Goal: Register for event/course

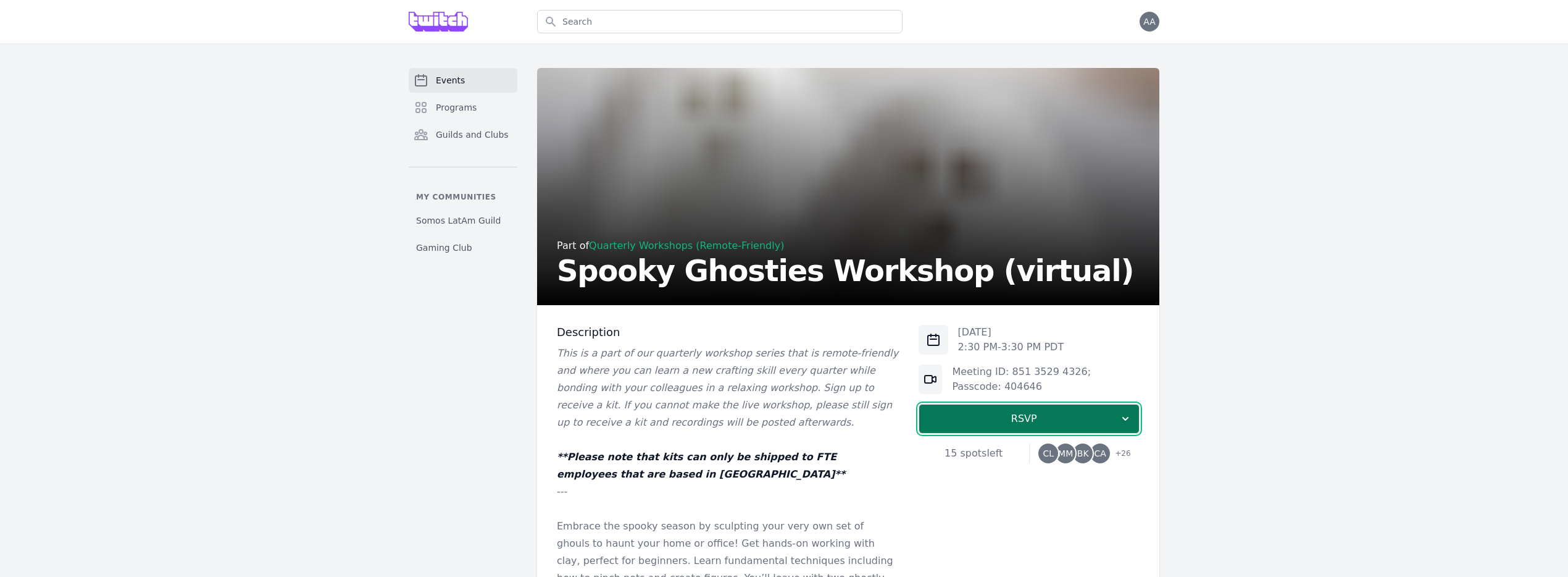
click at [990, 408] on button "RSVP" at bounding box center [1029, 418] width 221 height 29
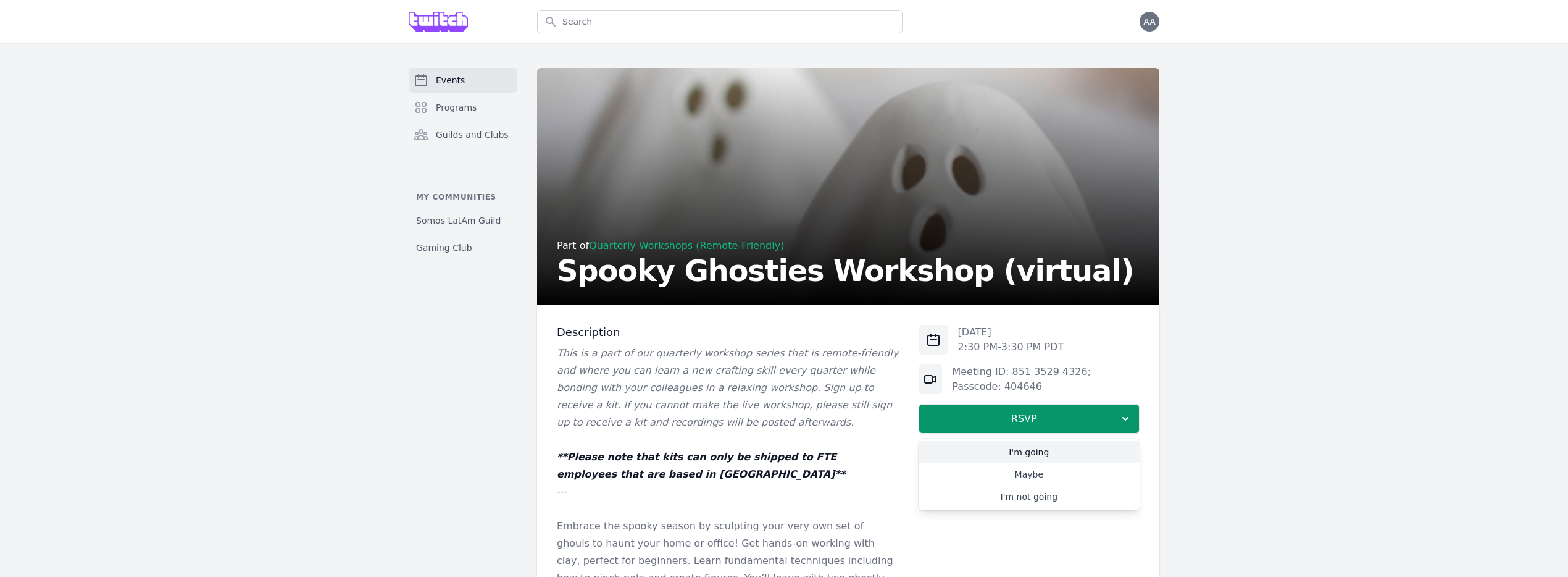
click at [996, 455] on link "I'm going" at bounding box center [1029, 451] width 221 height 22
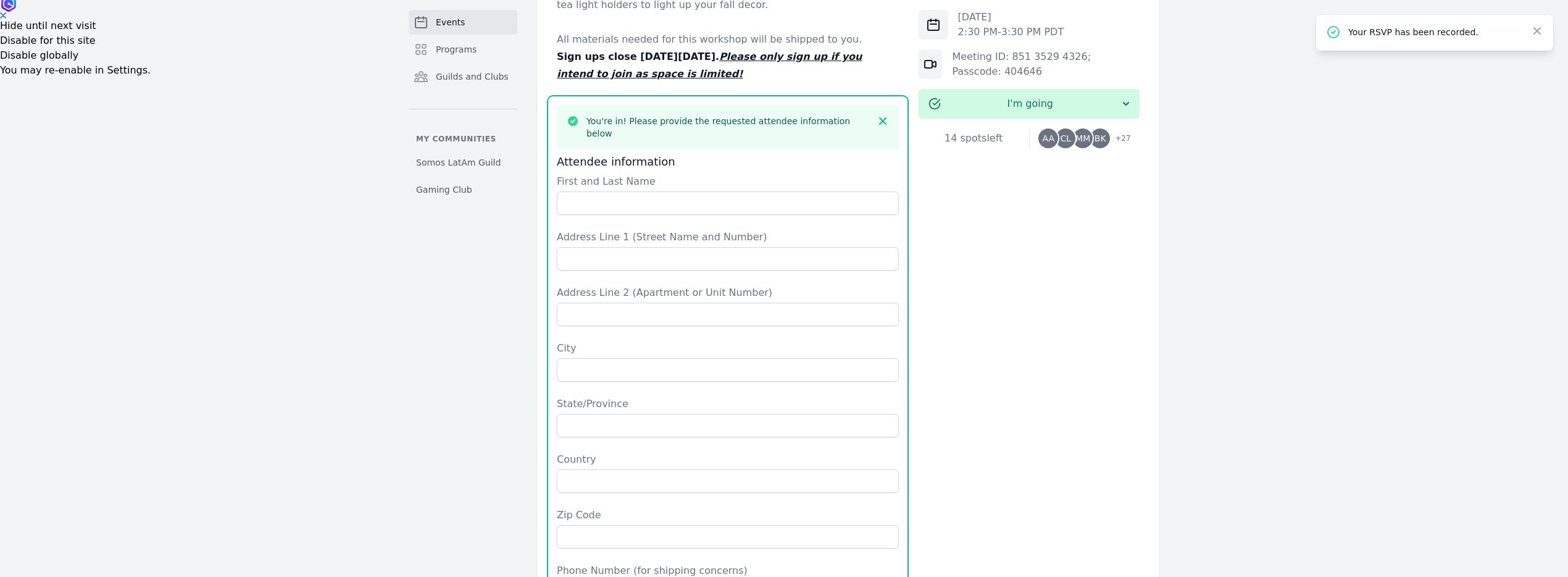
scroll to position [561, 0]
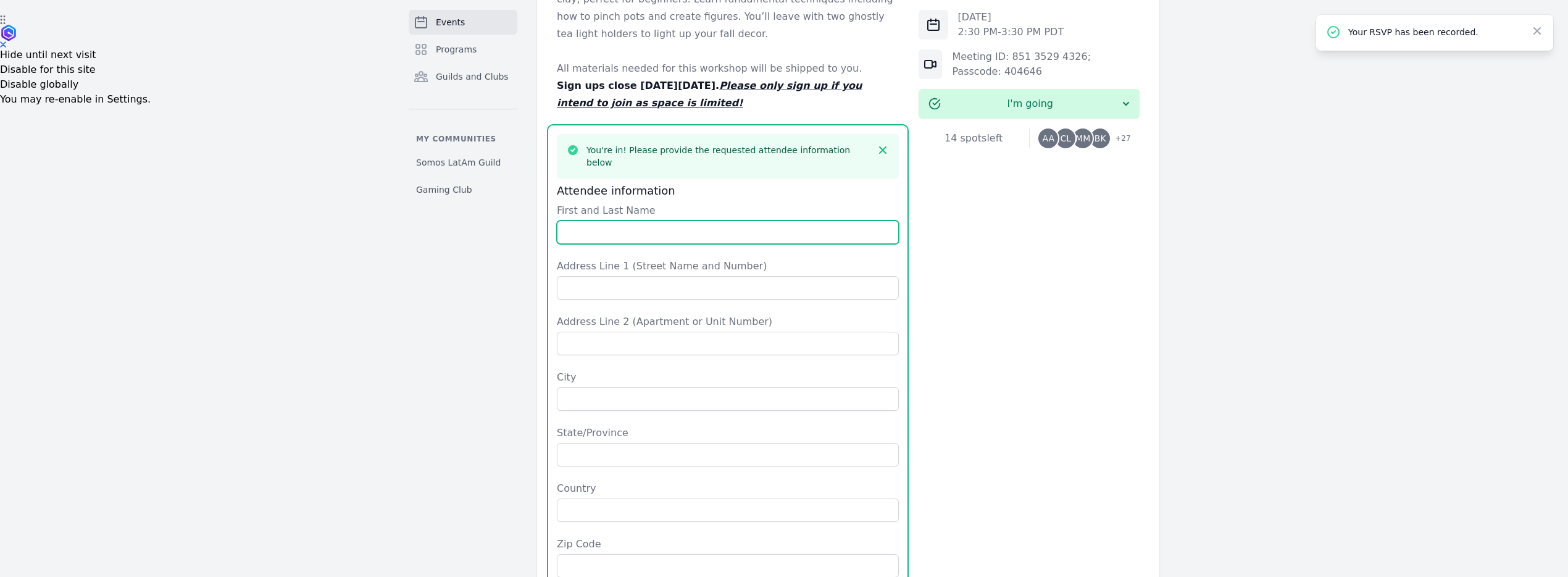
click at [594, 220] on input "First and Last Name" at bounding box center [727, 232] width 342 height 23
type input "Angel [PERSON_NAME]"
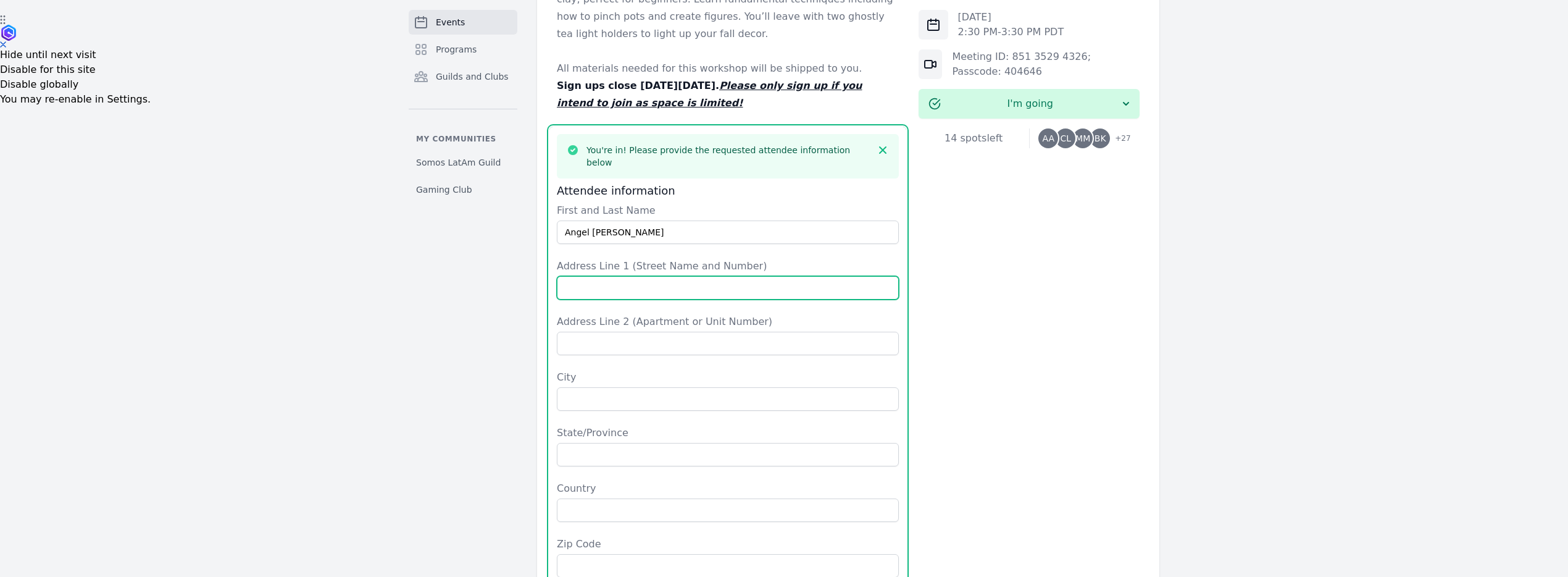
type input "[STREET_ADDRESS]"
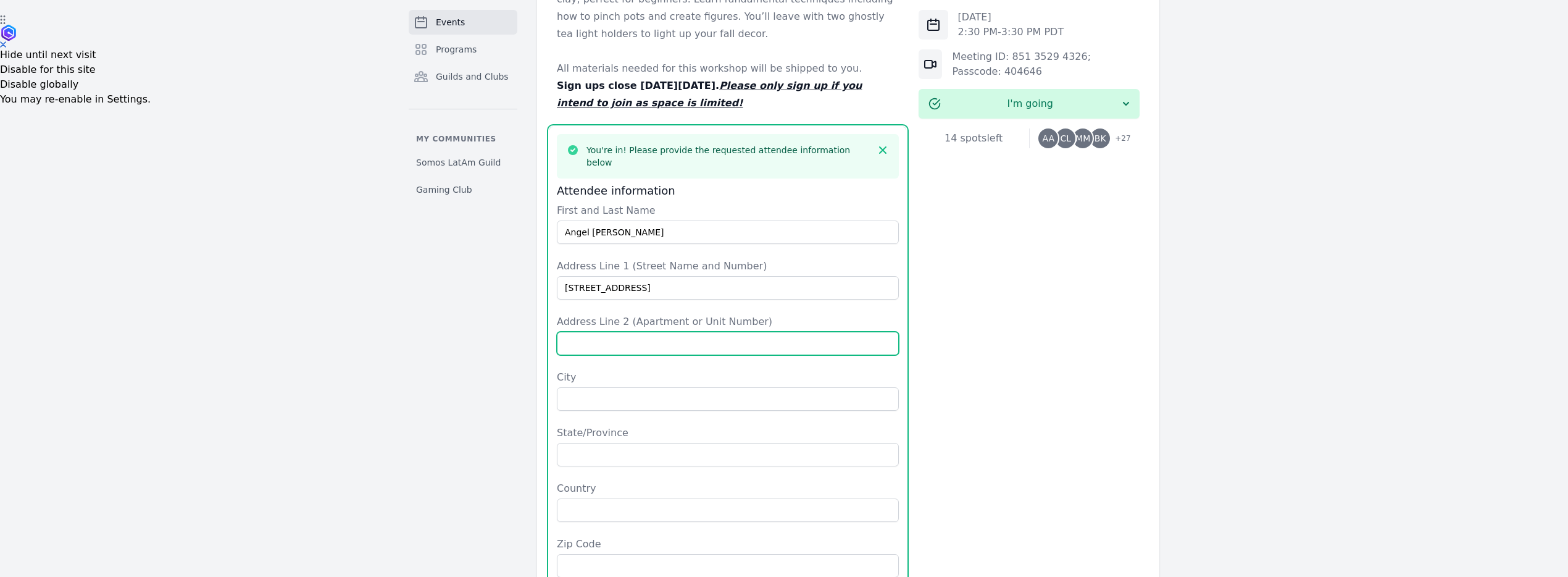
type input "Unit 1207"
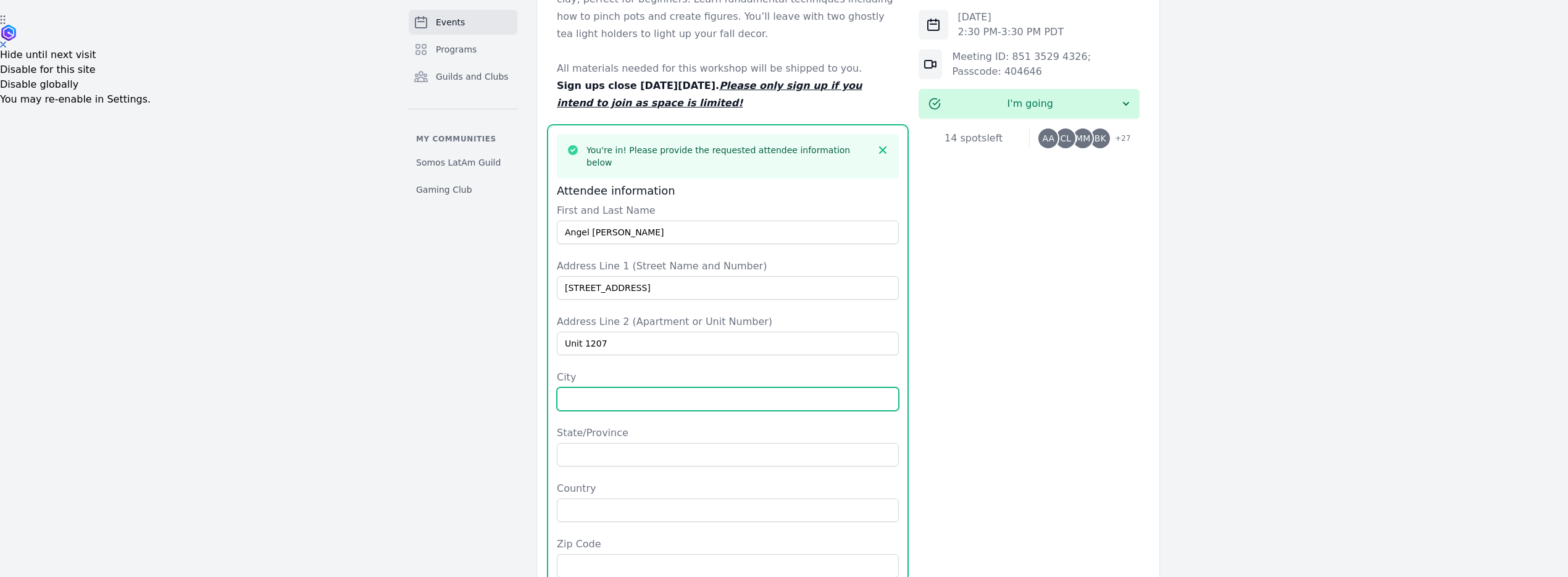
type input "[GEOGRAPHIC_DATA]"
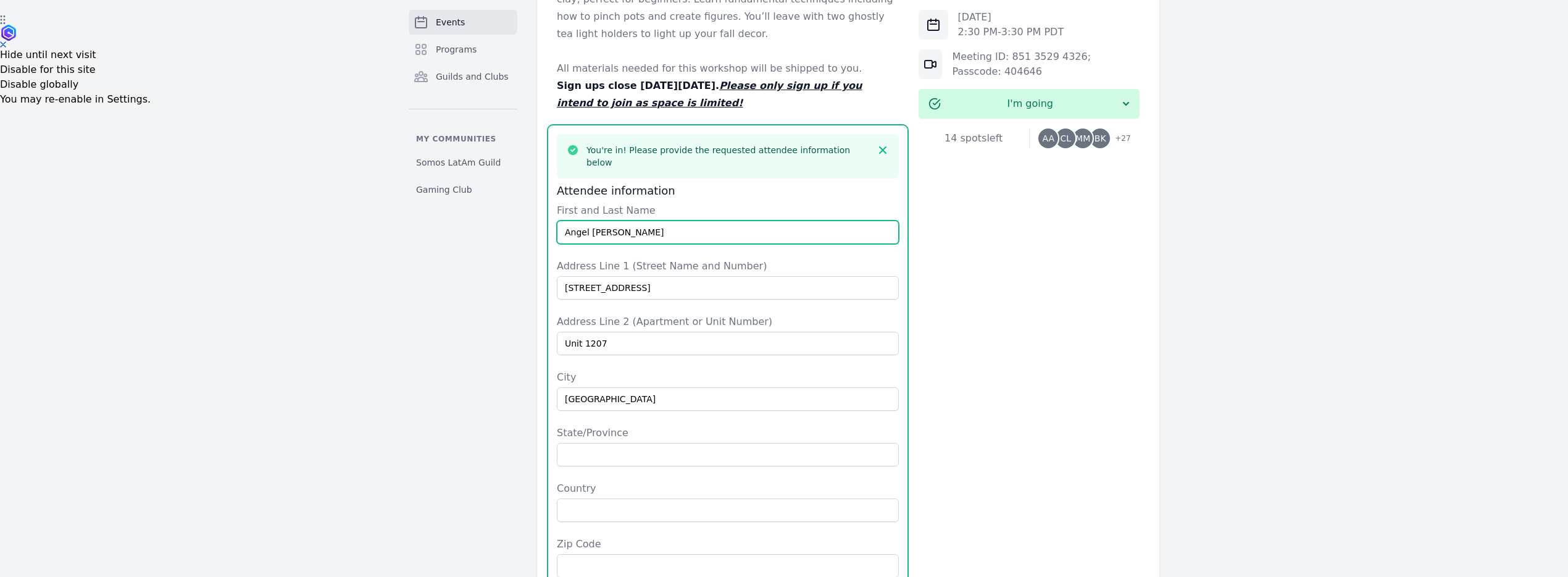
type input "CA"
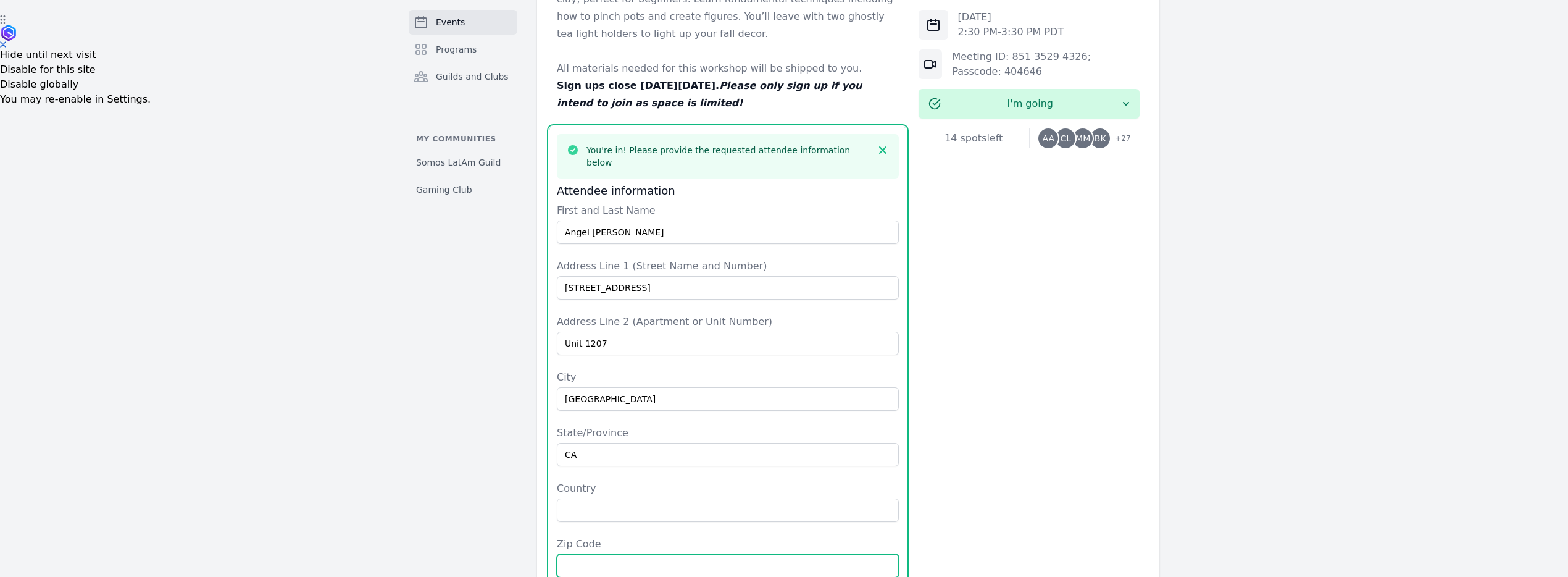
type input "94612"
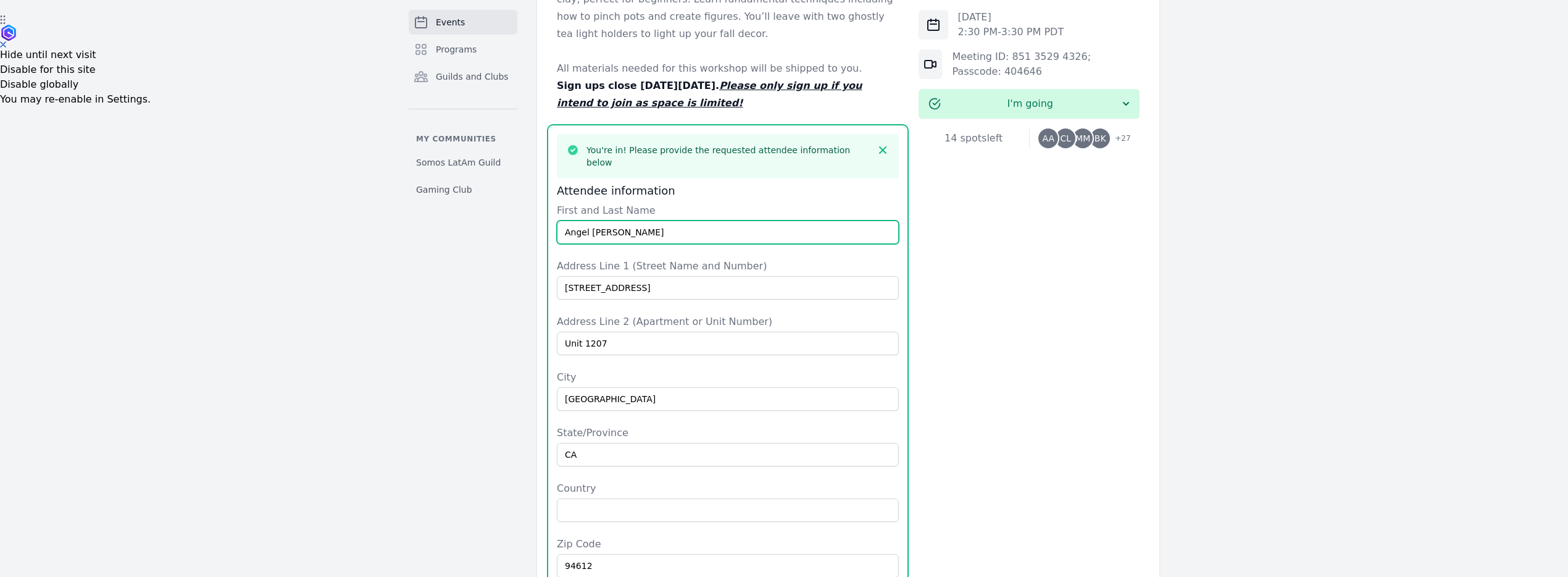
type input "5107089732"
click at [631, 222] on input "Angel [PERSON_NAME]" at bounding box center [727, 232] width 342 height 23
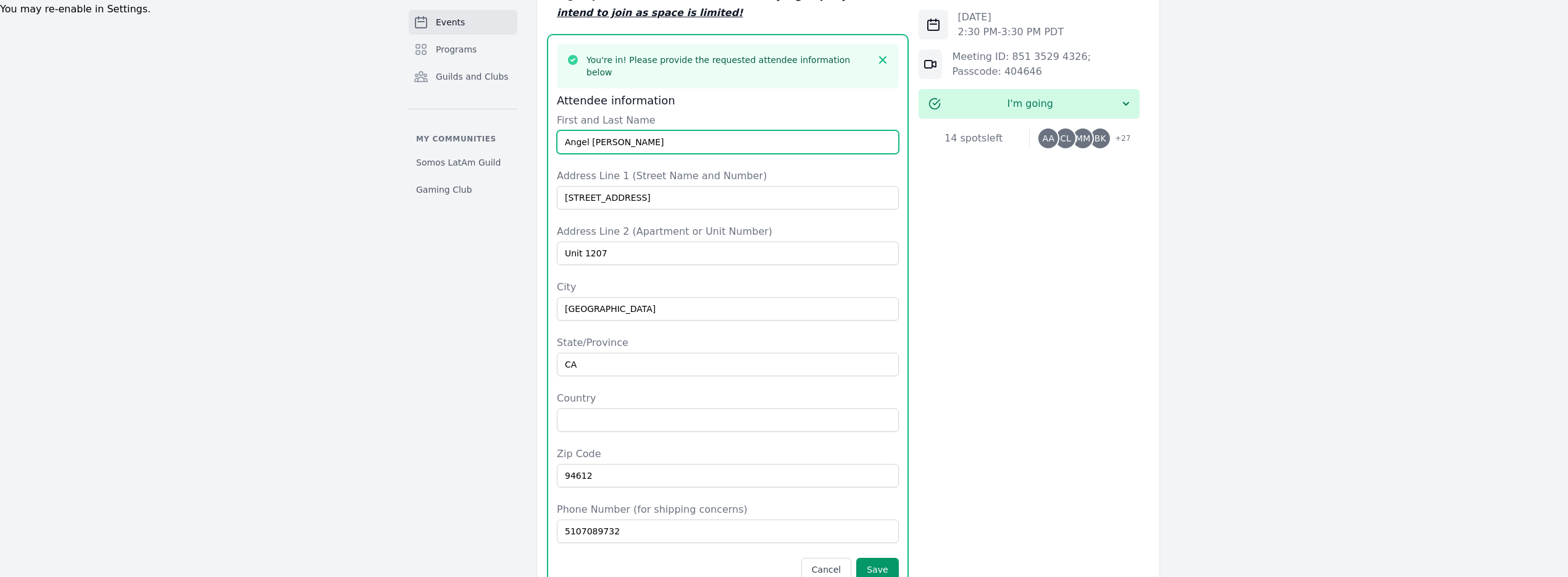
scroll to position [658, 0]
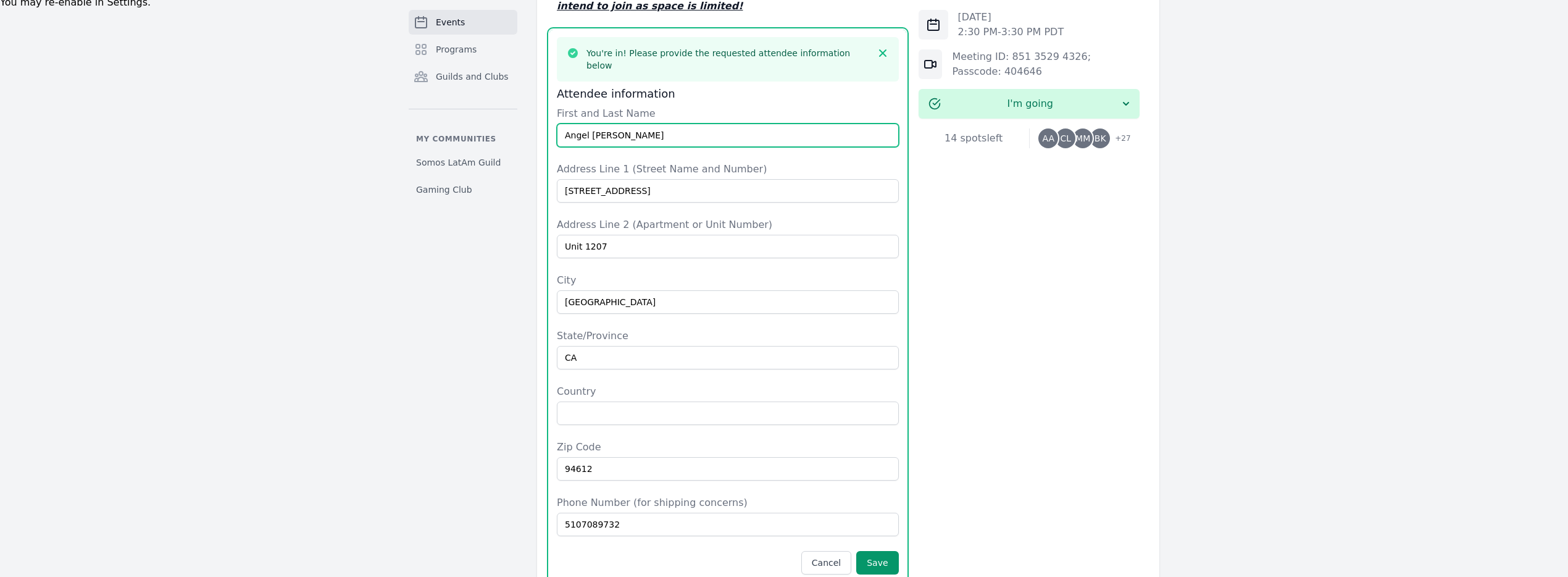
type input "Angel [PERSON_NAME]"
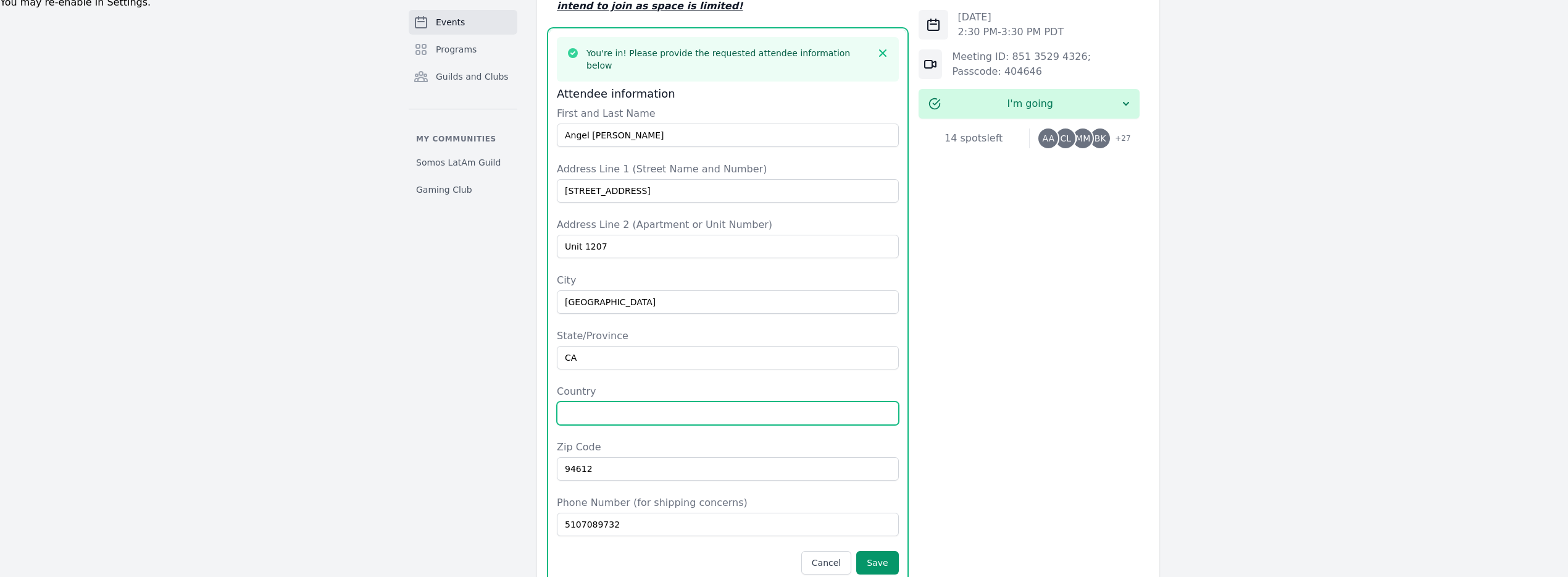
click at [635, 401] on input "Country" at bounding box center [727, 413] width 342 height 23
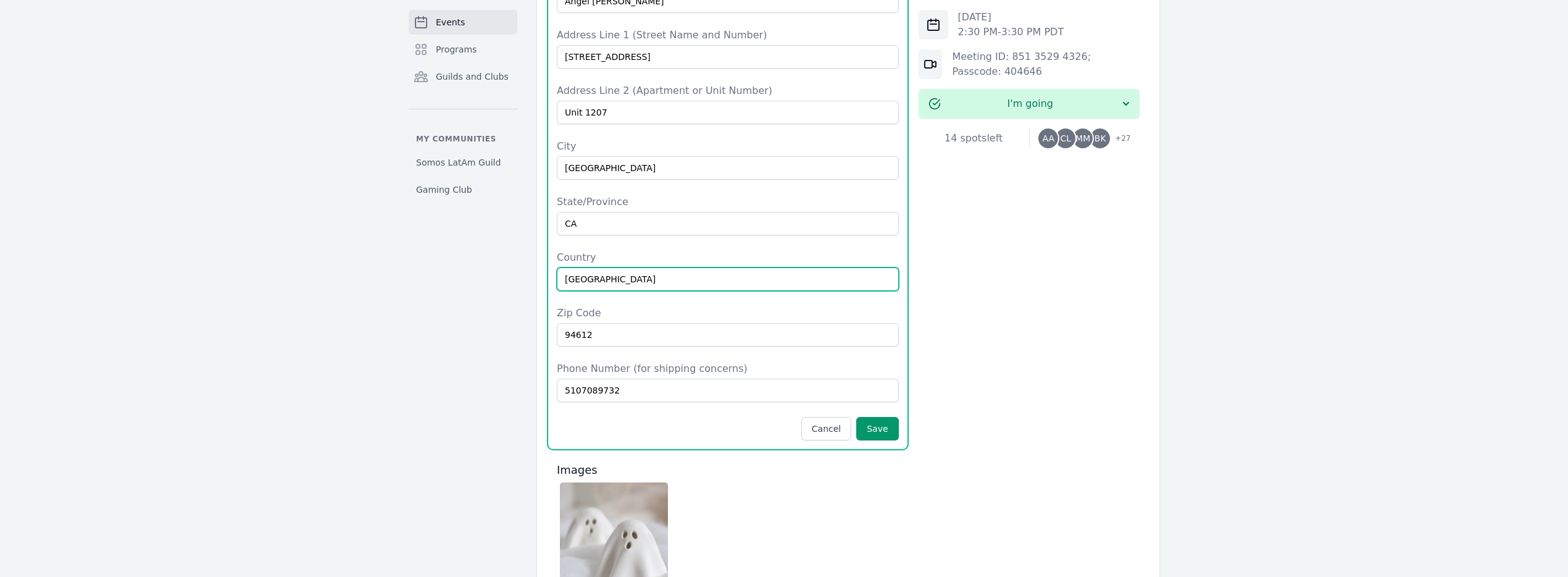
scroll to position [802, 0]
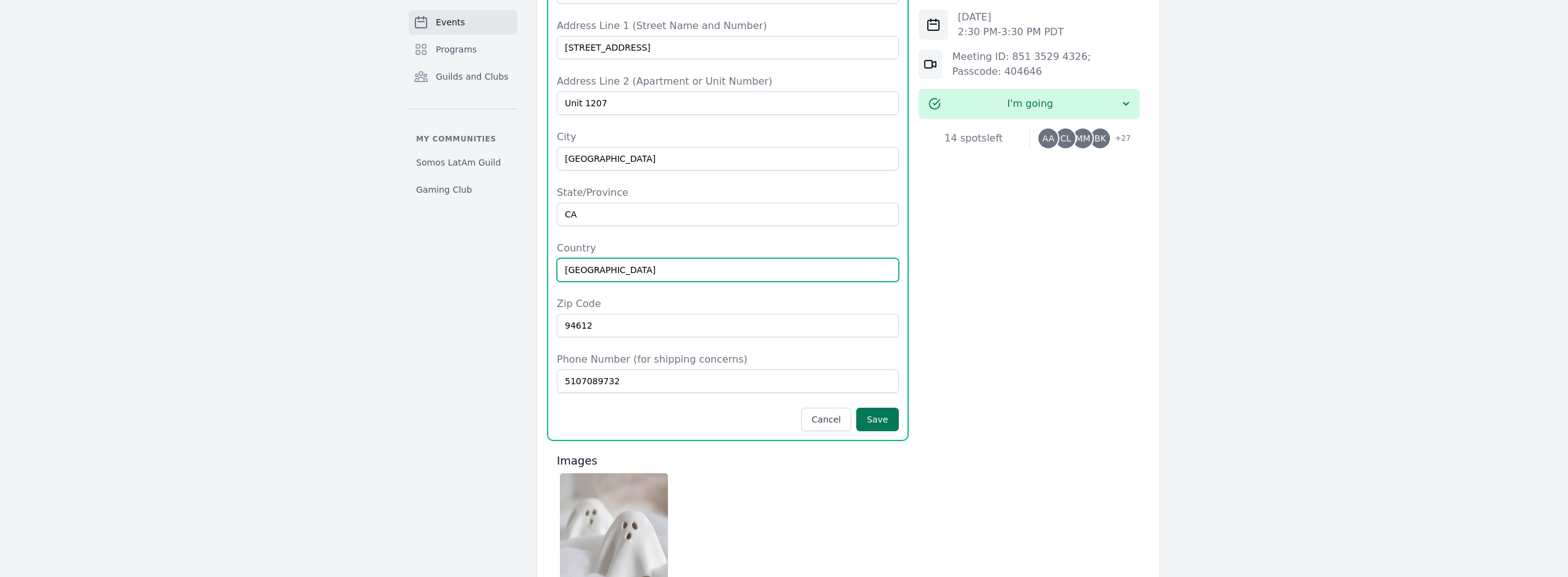
type input "[GEOGRAPHIC_DATA]"
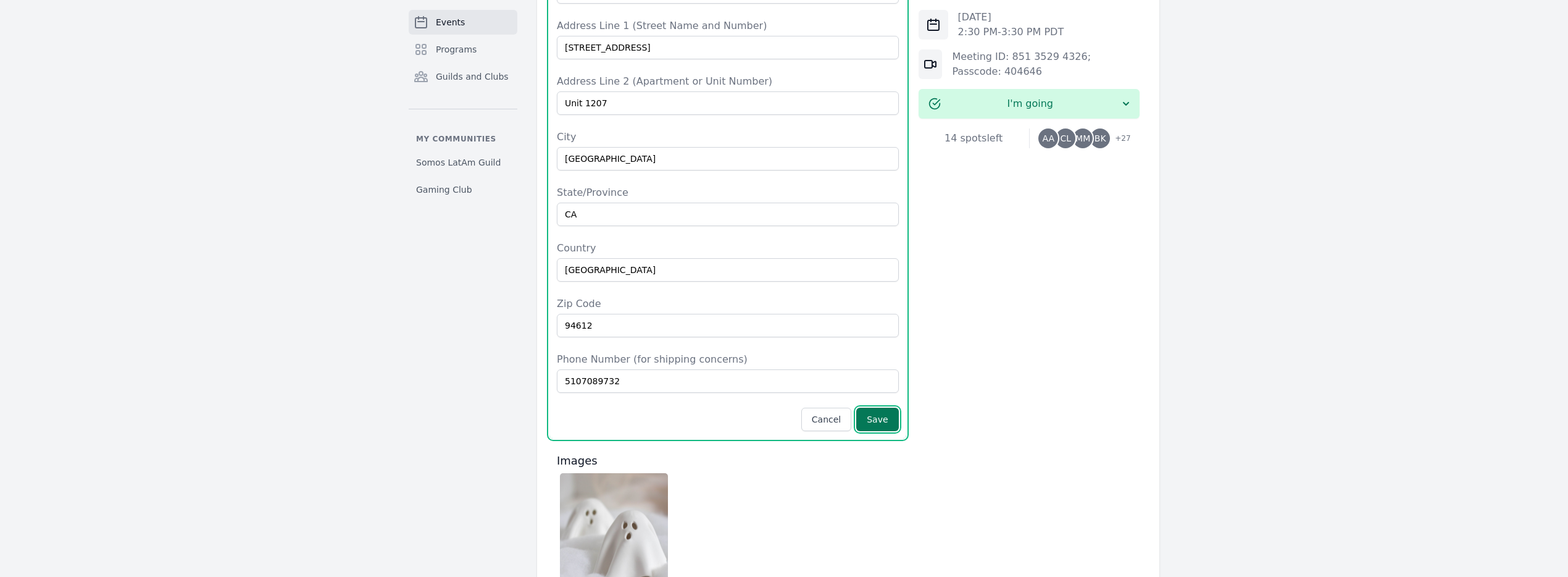
click at [878, 408] on button "Save" at bounding box center [877, 419] width 42 height 23
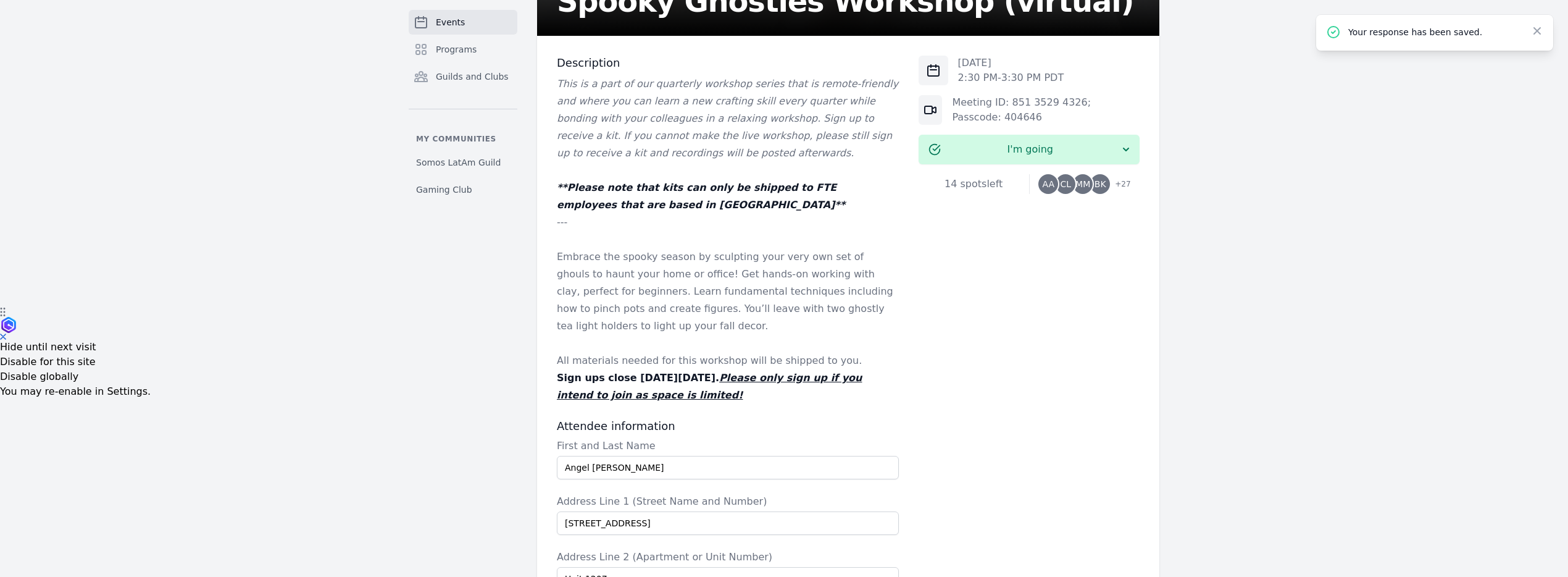
scroll to position [0, 0]
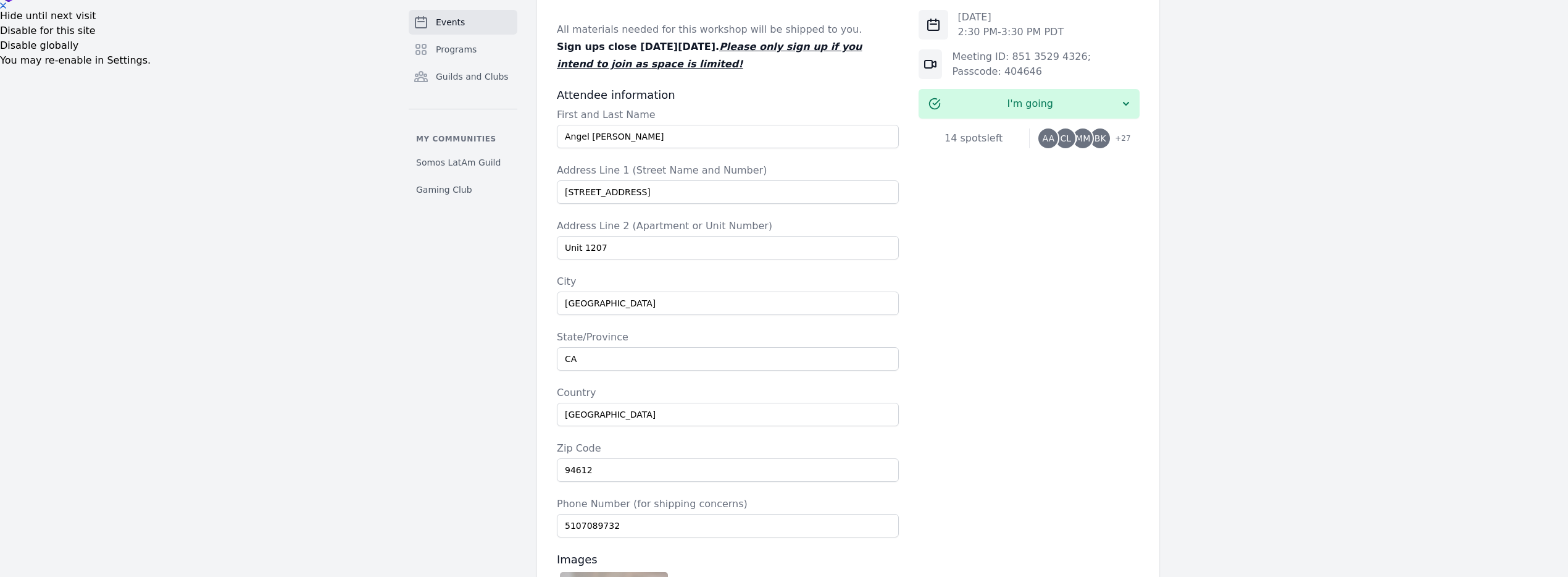
scroll to position [680, 0]
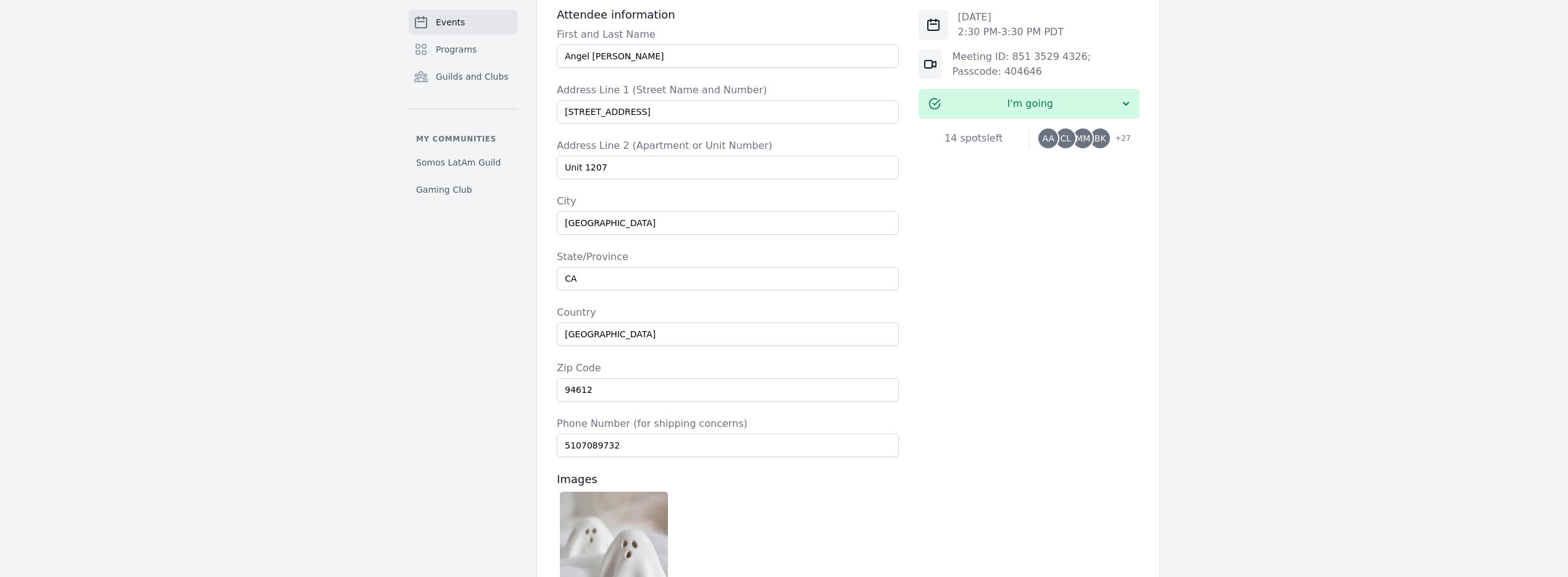
click at [1233, 355] on div "Events Programs Guilds and Clubs My communities Somos LatAm Guild Gaming Club P…" at bounding box center [784, 94] width 1568 height 1462
